Goal: Task Accomplishment & Management: Manage account settings

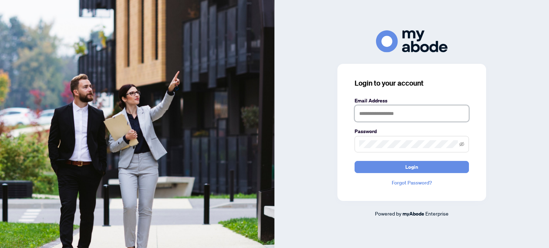
click at [387, 117] on input "text" at bounding box center [411, 113] width 114 height 16
type input "**********"
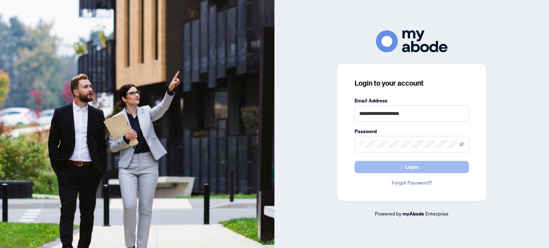
click at [405, 167] on span "Login" at bounding box center [411, 166] width 13 height 11
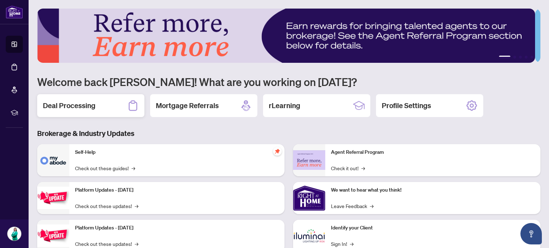
click at [54, 104] on h2 "Deal Processing" at bounding box center [69, 106] width 52 height 10
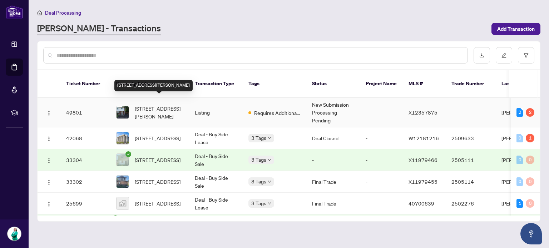
click at [156, 107] on span "[STREET_ADDRESS][PERSON_NAME]" at bounding box center [159, 113] width 49 height 16
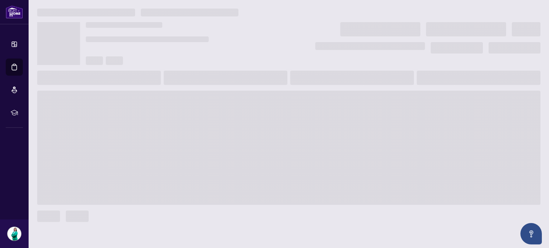
click at [156, 107] on main at bounding box center [289, 124] width 520 height 248
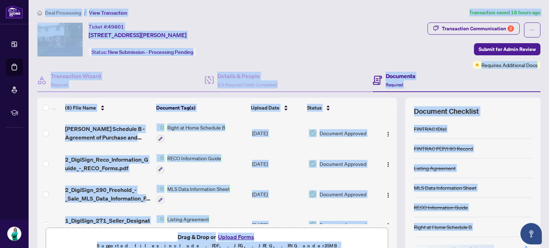
click at [321, 9] on ol "Deal Processing / View Transaction" at bounding box center [251, 13] width 429 height 8
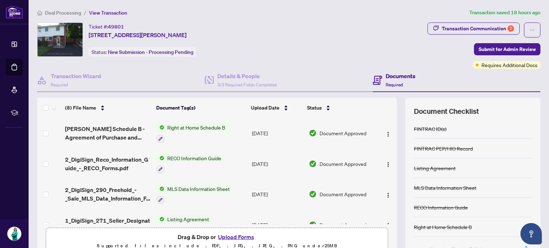
click at [321, 9] on ol "Deal Processing / View Transaction" at bounding box center [251, 13] width 429 height 8
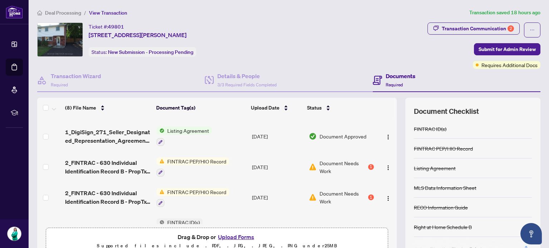
scroll to position [91, 0]
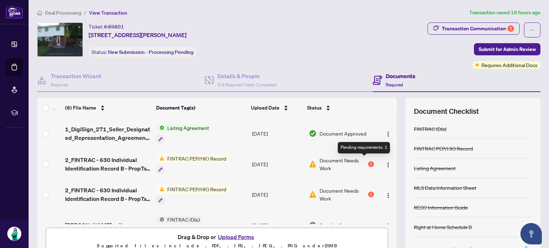
click at [368, 162] on div "1" at bounding box center [371, 164] width 6 height 6
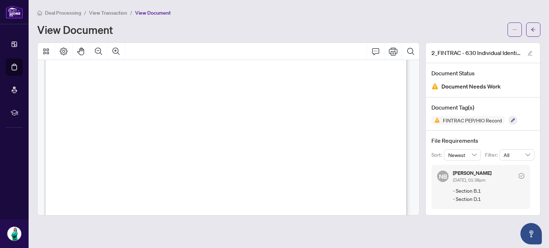
scroll to position [566, 0]
click at [389, 29] on div "View Document" at bounding box center [270, 29] width 466 height 11
click at [531, 33] on span "button" at bounding box center [532, 29] width 5 height 11
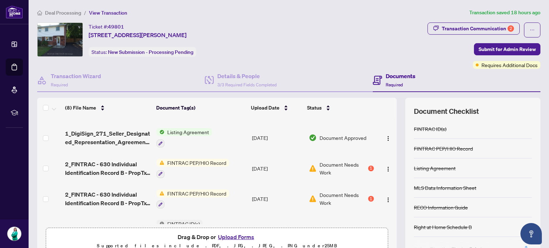
scroll to position [91, 0]
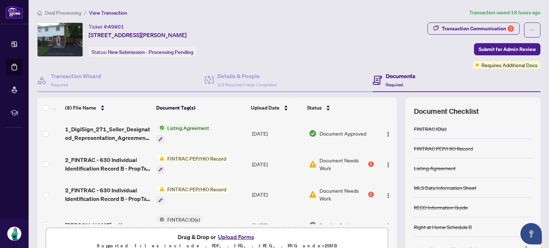
click at [389, 210] on td at bounding box center [386, 225] width 20 height 31
drag, startPoint x: 389, startPoint y: 208, endPoint x: 389, endPoint y: 215, distance: 7.1
click at [389, 215] on td at bounding box center [386, 225] width 20 height 31
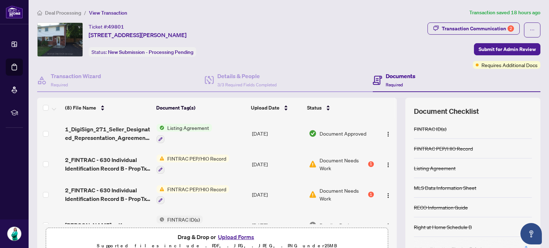
click at [389, 215] on td at bounding box center [386, 225] width 20 height 31
click at [226, 235] on button "Upload Forms" at bounding box center [236, 236] width 40 height 9
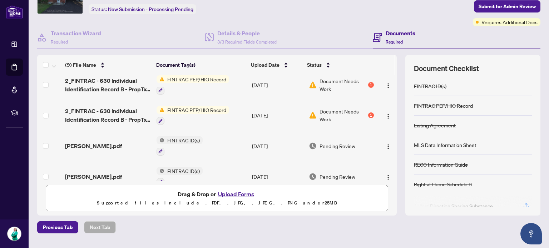
scroll to position [165, 0]
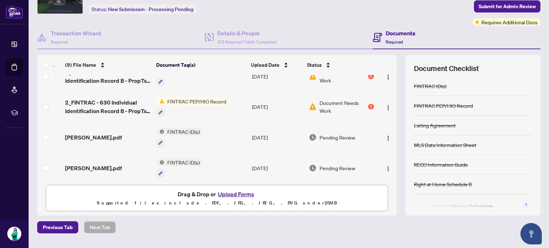
click at [390, 184] on div "(9) File Name Document Tag(s) Upload Date Status 381 East 23rd St_[DATE] 20_26_…" at bounding box center [216, 135] width 359 height 161
drag, startPoint x: 391, startPoint y: 59, endPoint x: 389, endPoint y: 76, distance: 17.7
click at [389, 76] on div "(9) File Name Document Tag(s) Upload Date Status 381 East 23rd St_[DATE] 20_26_…" at bounding box center [288, 135] width 503 height 161
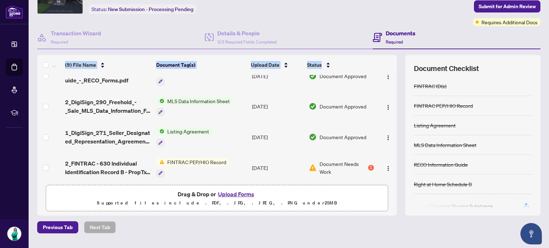
scroll to position [0, 0]
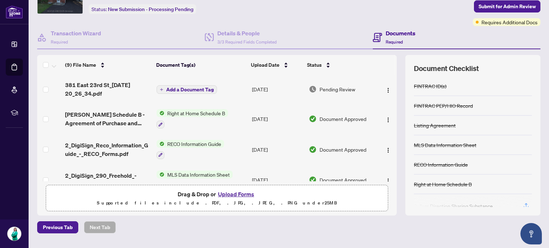
click at [400, 45] on div "Documents Required" at bounding box center [455, 37] width 167 height 23
click at [44, 91] on label at bounding box center [46, 90] width 6 height 8
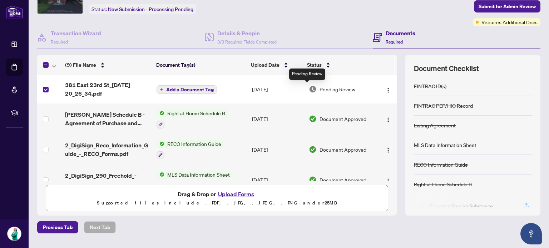
click at [309, 89] on img at bounding box center [313, 89] width 8 height 8
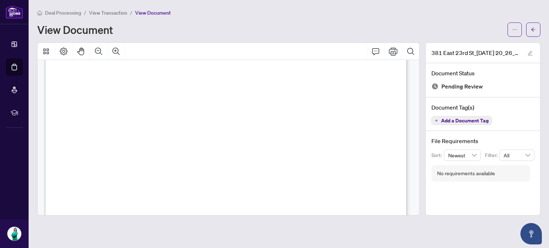
scroll to position [1233, 0]
click at [537, 34] on button "button" at bounding box center [533, 29] width 14 height 14
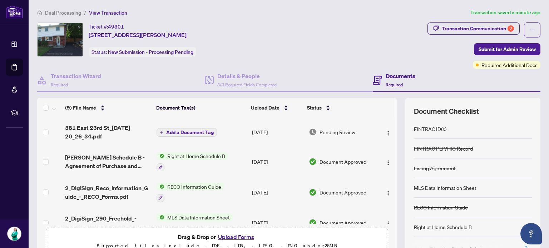
click at [244, 235] on button "Upload Forms" at bounding box center [236, 236] width 40 height 9
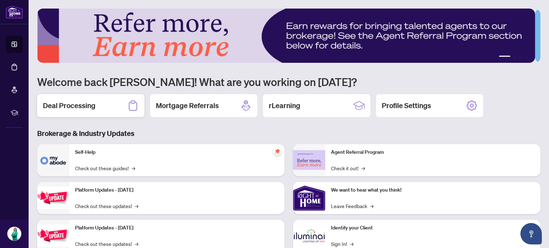
click at [70, 107] on h2 "Deal Processing" at bounding box center [69, 106] width 52 height 10
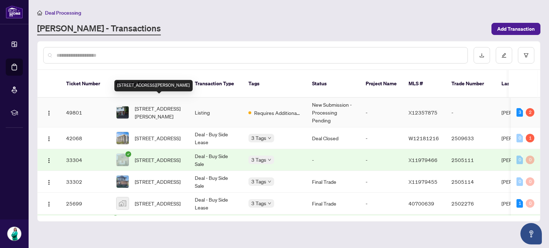
click at [135, 105] on span "[STREET_ADDRESS][PERSON_NAME]" at bounding box center [159, 113] width 49 height 16
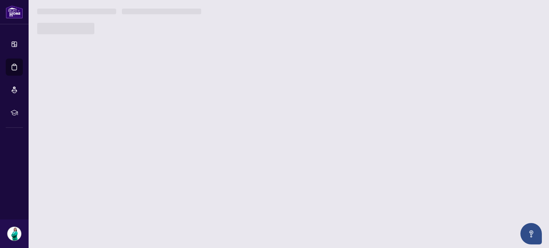
click at [135, 101] on main "Deal Processing RAHR - Transactions Add Transaction Ticket Number Property Addr…" at bounding box center [289, 124] width 520 height 248
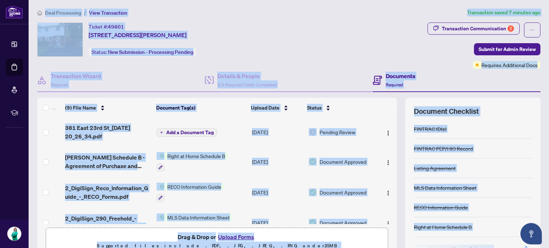
click at [349, 36] on div "Ticket #: 49801 381 East 23rd St, Hamilton, Ontario L8V 2X5, Canada Status: New…" at bounding box center [230, 39] width 387 height 34
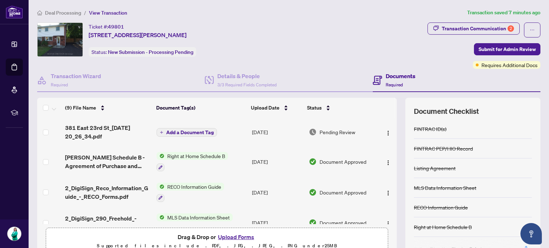
click at [394, 246] on div "(9) File Name Document Tag(s) Upload Date Status 381 East 23rd St_[DATE] 20_26_…" at bounding box center [288, 178] width 503 height 161
click at [396, 237] on div "(9) File Name Document Tag(s) Upload Date Status 381 East 23rd St_[DATE] 20_26_…" at bounding box center [288, 178] width 503 height 161
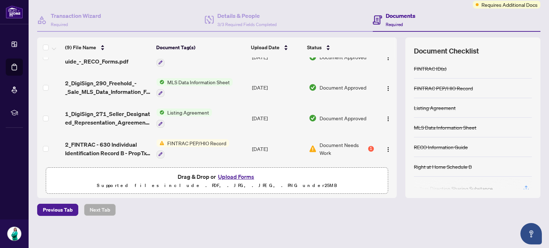
scroll to position [91, 0]
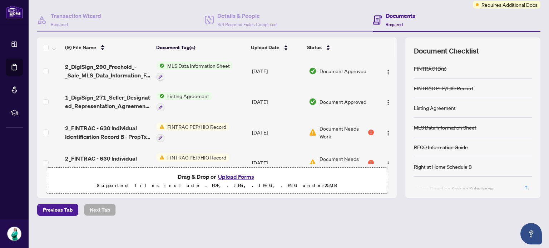
click at [397, 42] on div "(9) File Name Document Tag(s) Upload Date Status 381 East 23rd St_[DATE] 20_26_…" at bounding box center [288, 117] width 503 height 161
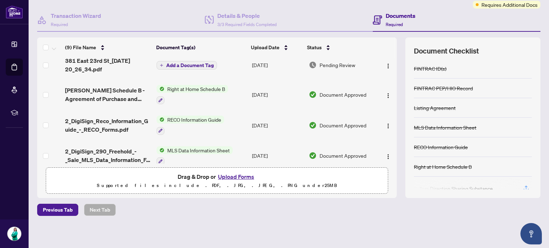
scroll to position [0, 0]
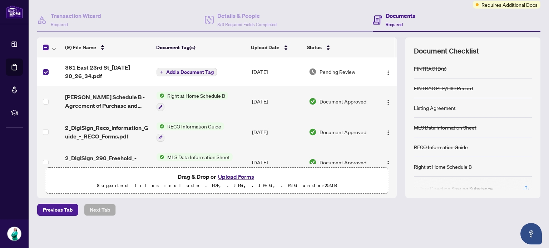
click at [159, 72] on button "Add a Document Tag" at bounding box center [186, 72] width 60 height 9
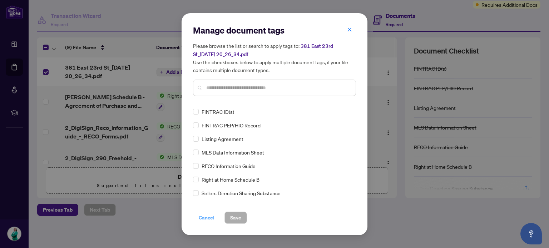
click at [208, 212] on span "Cancel" at bounding box center [207, 217] width 16 height 11
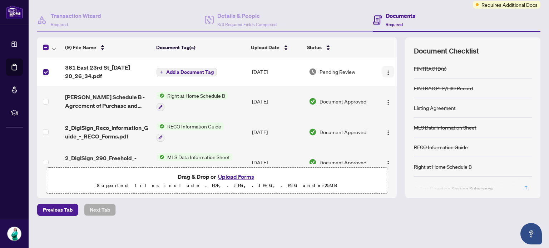
click at [384, 74] on button "button" at bounding box center [387, 71] width 11 height 11
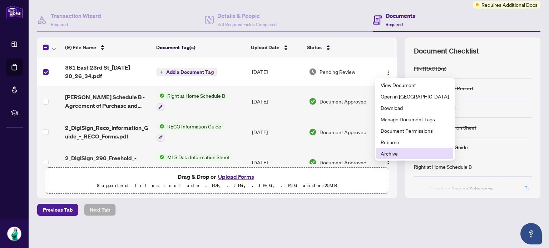
click at [386, 155] on span "Archive" at bounding box center [414, 154] width 68 height 8
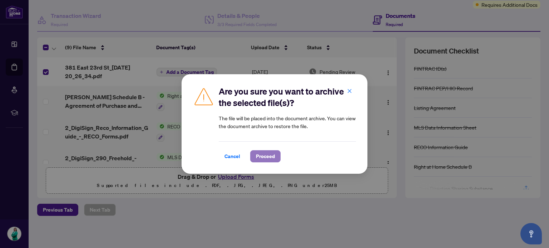
click at [264, 159] on span "Proceed" at bounding box center [265, 156] width 19 height 11
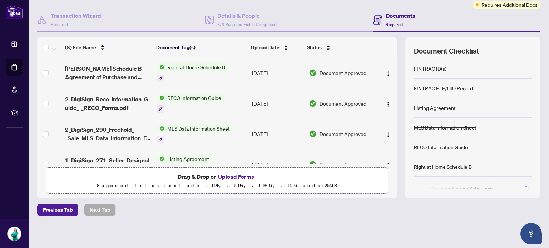
click at [239, 174] on button "Upload Forms" at bounding box center [236, 176] width 40 height 9
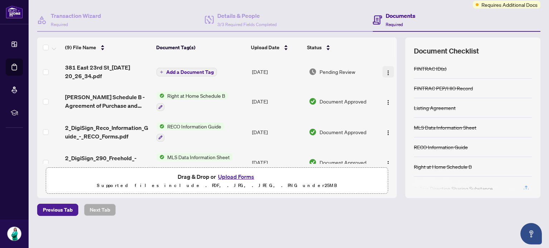
click at [385, 71] on img "button" at bounding box center [388, 73] width 6 height 6
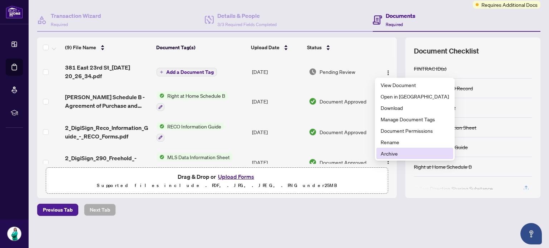
click at [398, 153] on span "Archive" at bounding box center [414, 154] width 68 height 8
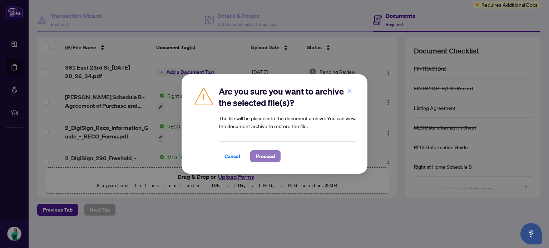
click at [266, 157] on span "Proceed" at bounding box center [265, 156] width 19 height 11
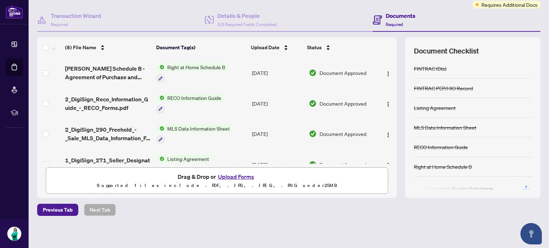
click at [238, 177] on button "Upload Forms" at bounding box center [236, 176] width 40 height 9
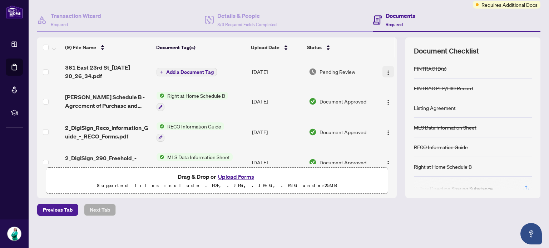
click at [385, 72] on img "button" at bounding box center [388, 73] width 6 height 6
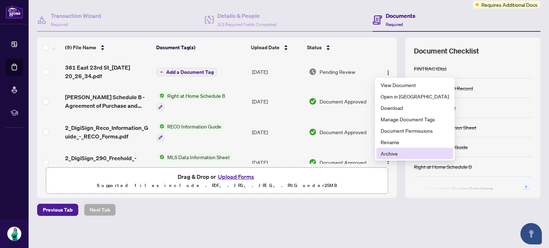
click at [406, 157] on li "Archive" at bounding box center [414, 153] width 77 height 11
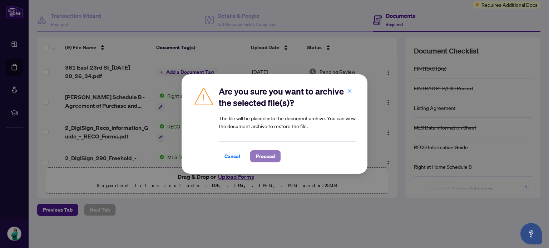
click at [259, 162] on button "Proceed" at bounding box center [265, 156] width 30 height 12
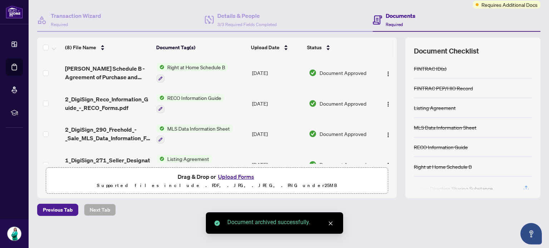
click at [241, 174] on button "Upload Forms" at bounding box center [236, 176] width 40 height 9
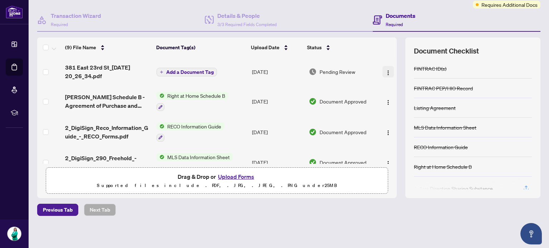
click at [385, 73] on img "button" at bounding box center [388, 73] width 6 height 6
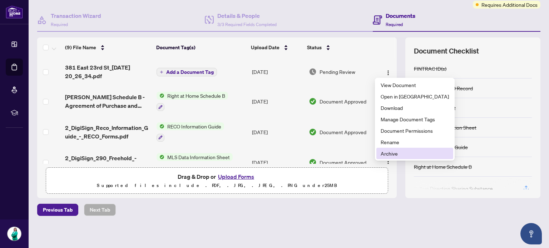
click at [403, 152] on span "Archive" at bounding box center [414, 154] width 68 height 8
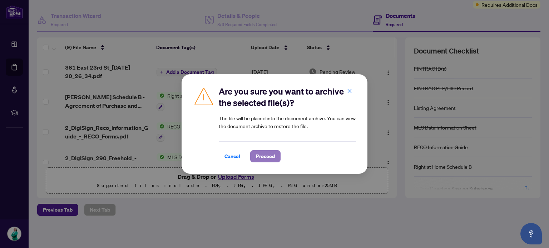
click at [260, 162] on button "Proceed" at bounding box center [265, 156] width 30 height 12
